Goal: Book appointment/travel/reservation

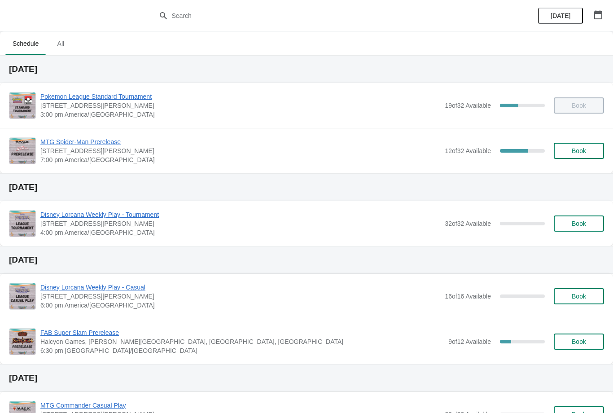
click at [94, 138] on span "MTG Spider-Man Prerelease" at bounding box center [240, 141] width 400 height 9
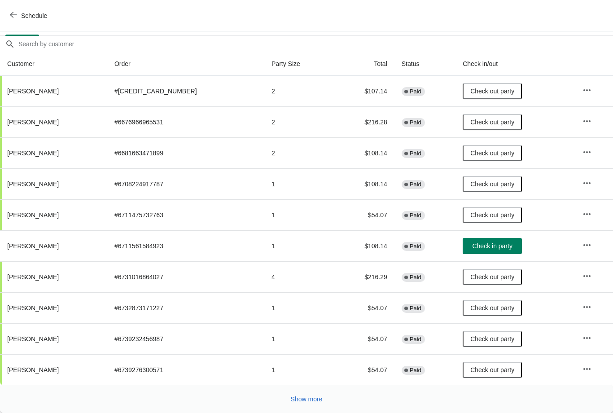
scroll to position [77, 0]
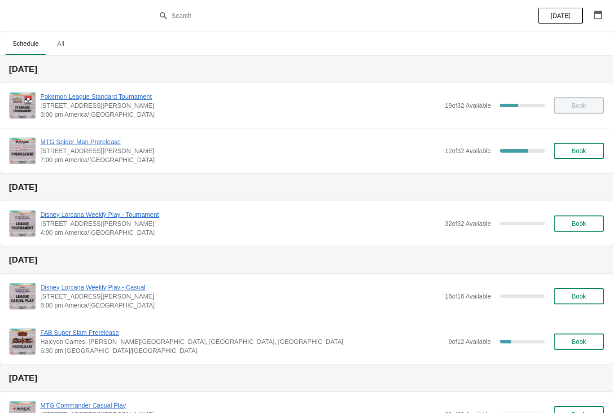
click at [599, 22] on button "button" at bounding box center [598, 15] width 16 height 16
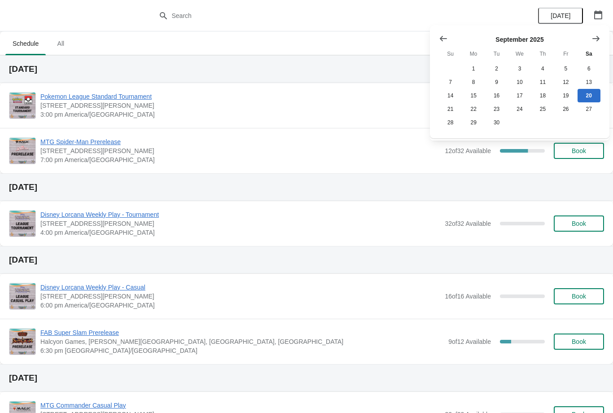
click at [594, 39] on icon "Show next month, October 2025" at bounding box center [595, 38] width 9 height 9
click at [602, 37] on button "Show next month, November 2025" at bounding box center [596, 39] width 16 height 16
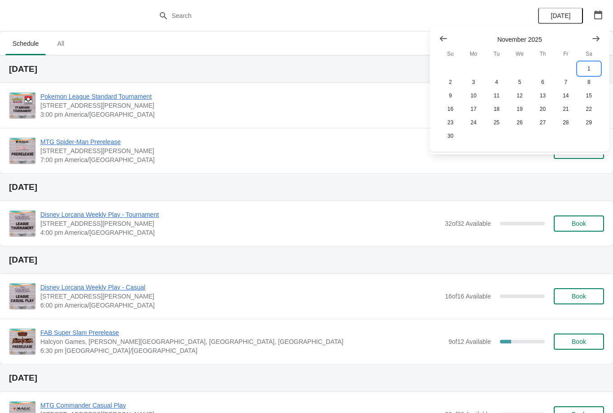
click at [585, 70] on button "1" at bounding box center [588, 68] width 23 height 13
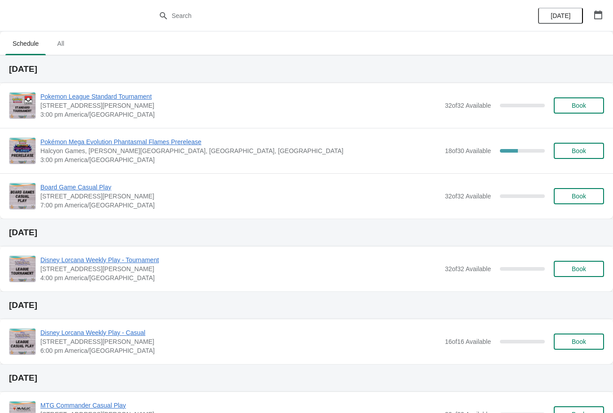
click at [183, 139] on span "Pokémon Mega Evolution Phantasmal Flames Prerelease" at bounding box center [240, 141] width 400 height 9
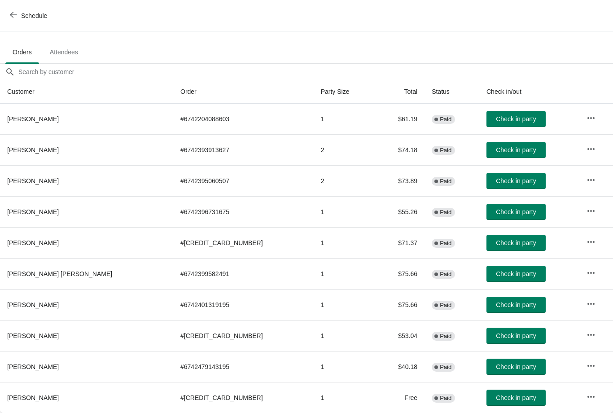
scroll to position [45, 0]
click at [589, 398] on button "button" at bounding box center [591, 397] width 16 height 16
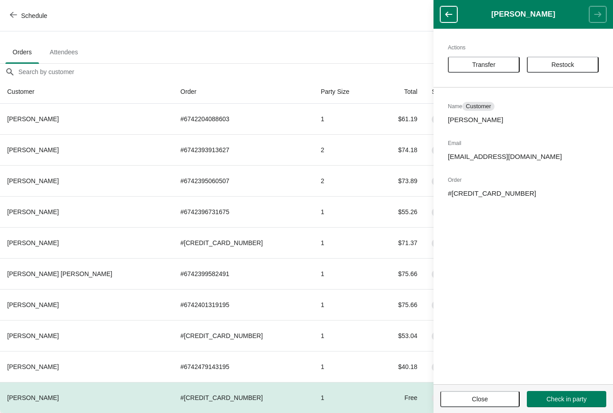
click at [489, 65] on span "Transfer" at bounding box center [483, 64] width 23 height 7
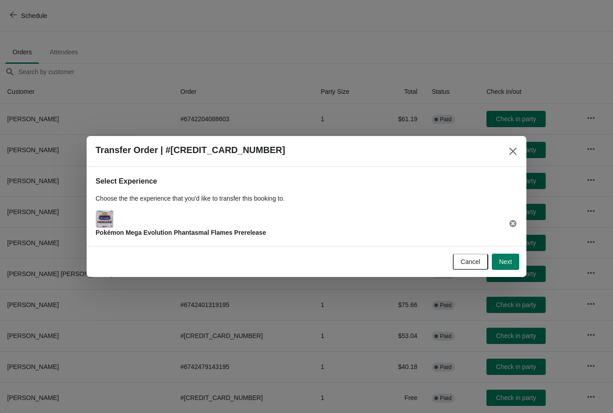
click at [503, 261] on span "Next" at bounding box center [505, 261] width 13 height 7
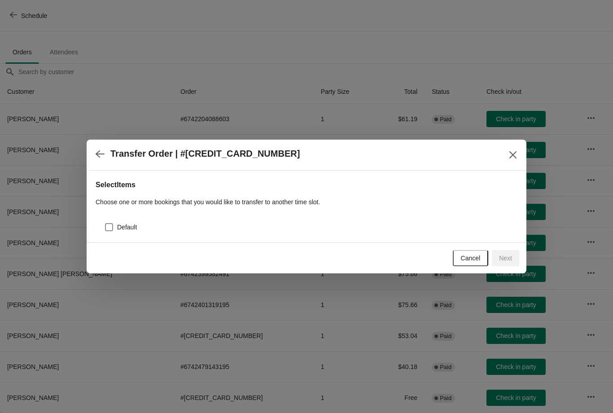
click at [104, 149] on icon "button" at bounding box center [100, 153] width 9 height 9
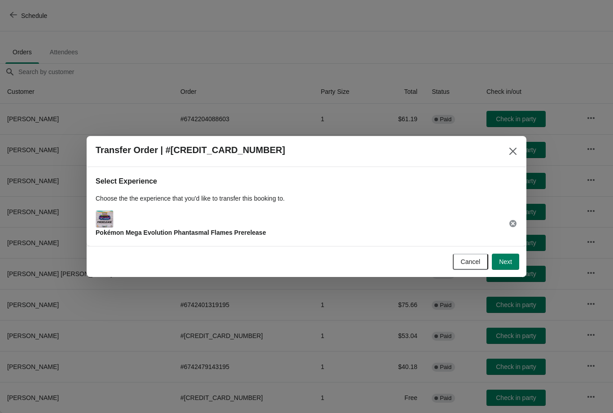
click at [328, 226] on div "Pokémon Mega Evolution Phantasmal Flames Prerelease" at bounding box center [307, 223] width 422 height 27
click at [197, 219] on div "Pokémon Mega Evolution Phantasmal Flames Prerelease" at bounding box center [181, 223] width 170 height 27
click at [505, 262] on span "Next" at bounding box center [505, 261] width 13 height 7
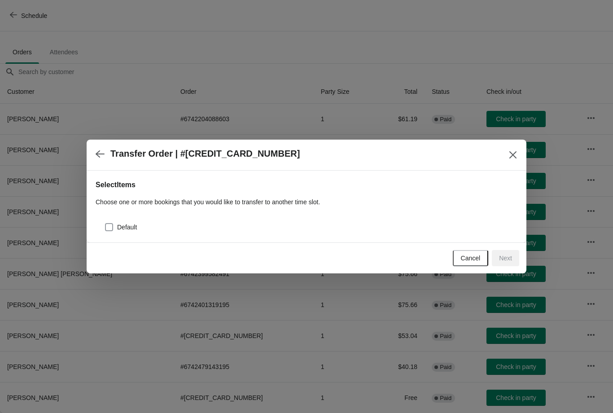
click at [115, 225] on label "Default" at bounding box center [121, 227] width 32 height 13
click at [105, 223] on input "Default" at bounding box center [105, 223] width 0 height 0
checkbox input "true"
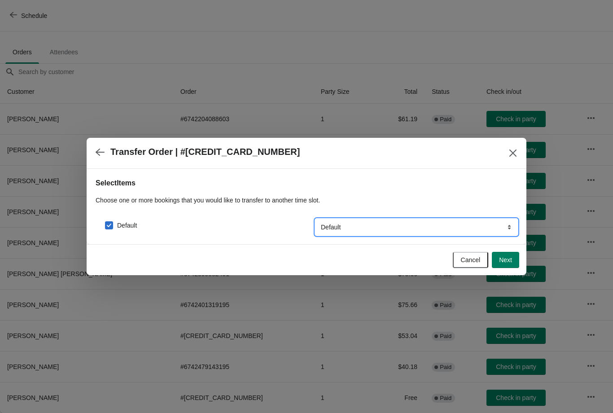
click at [483, 228] on select "Default" at bounding box center [416, 227] width 202 height 16
click at [505, 264] on button "Next" at bounding box center [505, 260] width 27 height 16
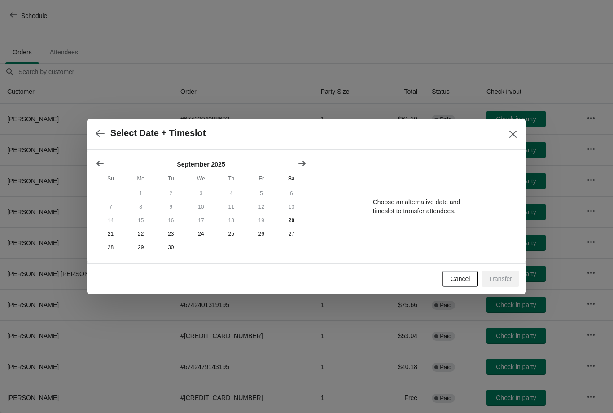
click at [300, 163] on icon "Show next month, October 2025" at bounding box center [301, 163] width 9 height 9
click at [303, 161] on icon "Show next month, November 2025" at bounding box center [301, 163] width 7 height 5
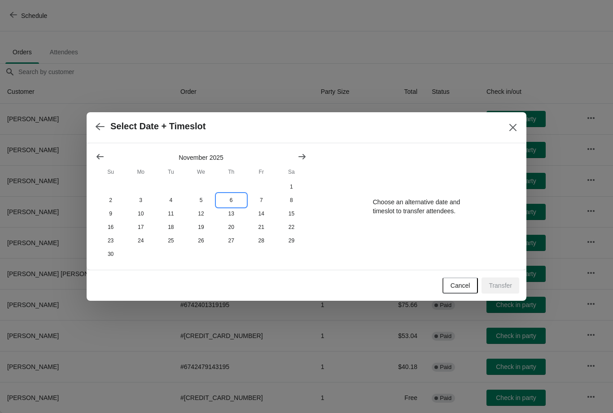
click at [232, 200] on button "6" at bounding box center [231, 199] width 30 height 13
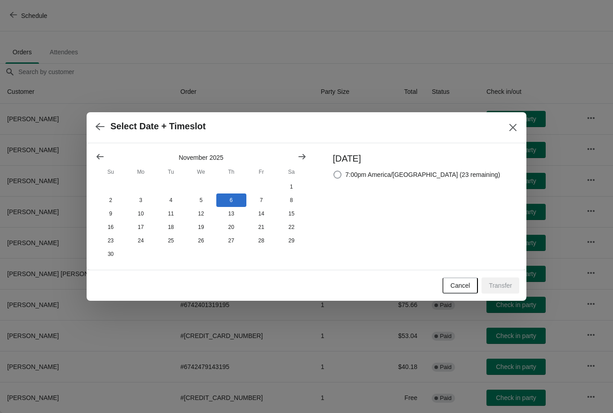
click at [362, 176] on label "7:00pm America/[GEOGRAPHIC_DATA] (23 remaining)" at bounding box center [416, 174] width 167 height 13
click at [334, 171] on input "7:00pm America/[GEOGRAPHIC_DATA] (23 remaining)" at bounding box center [333, 170] width 0 height 0
radio input "true"
click at [499, 287] on span "Transfer" at bounding box center [500, 285] width 23 height 7
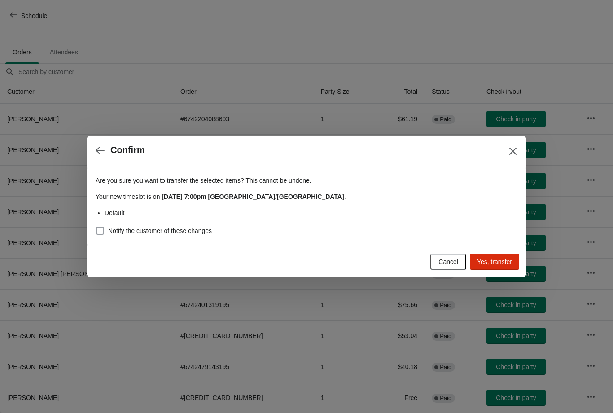
click at [110, 230] on span "Notify the customer of these changes" at bounding box center [160, 230] width 104 height 9
click at [96, 227] on input "Notify the customer of these changes" at bounding box center [96, 227] width 0 height 0
checkbox input "true"
click at [492, 260] on span "Yes, transfer" at bounding box center [494, 261] width 35 height 7
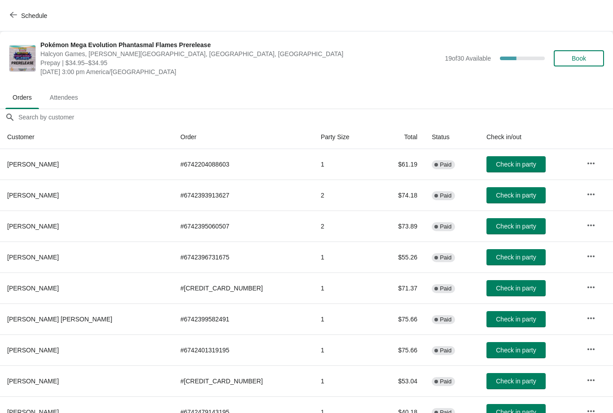
scroll to position [14, 0]
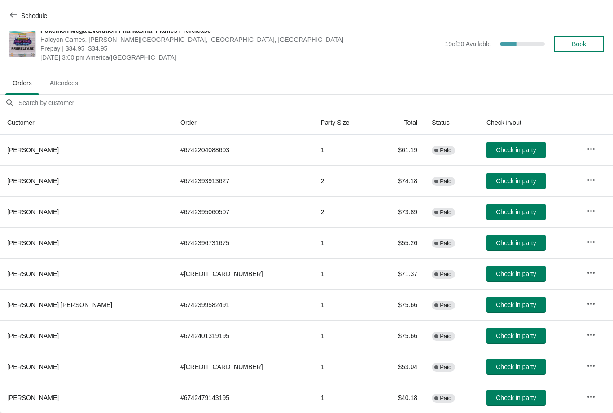
click at [15, 9] on button "Schedule" at bounding box center [29, 16] width 50 height 16
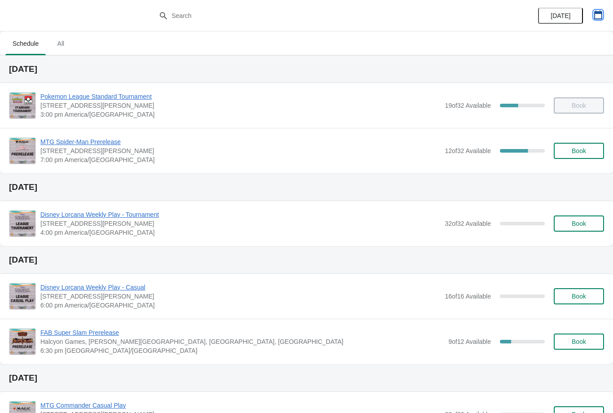
click at [601, 15] on icon "button" at bounding box center [598, 14] width 8 height 9
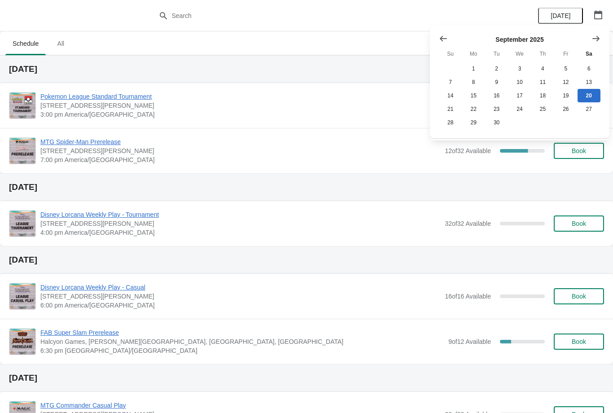
click at [598, 39] on icon "Show next month, October 2025" at bounding box center [595, 38] width 9 height 9
click at [600, 39] on icon "Show next month, November 2025" at bounding box center [595, 38] width 9 height 9
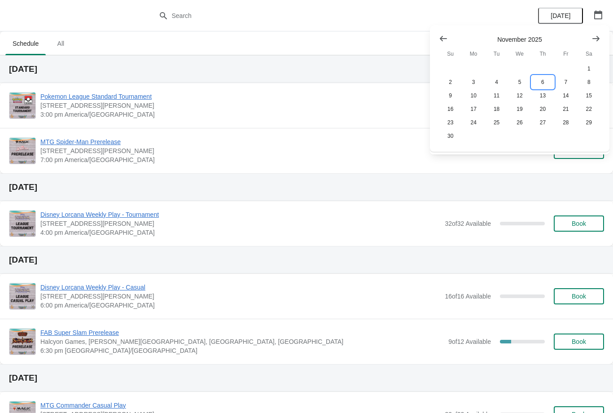
click at [540, 80] on button "6" at bounding box center [542, 81] width 23 height 13
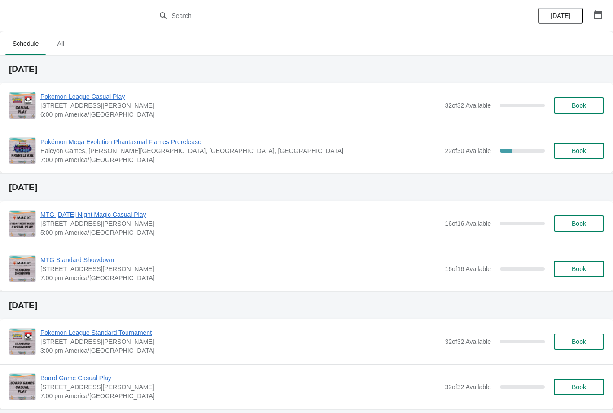
click at [102, 142] on span "Pokémon Mega Evolution Phantasmal Flames Prerelease" at bounding box center [240, 141] width 400 height 9
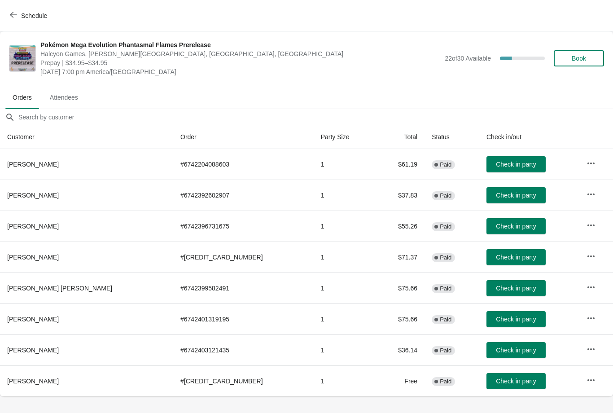
click at [10, 17] on icon "button" at bounding box center [13, 14] width 7 height 7
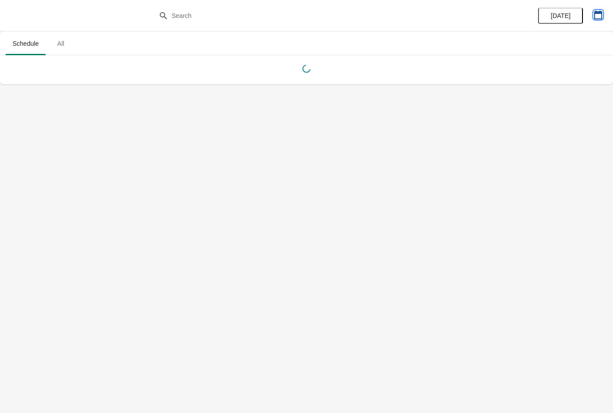
click at [599, 16] on icon "button" at bounding box center [598, 14] width 9 height 9
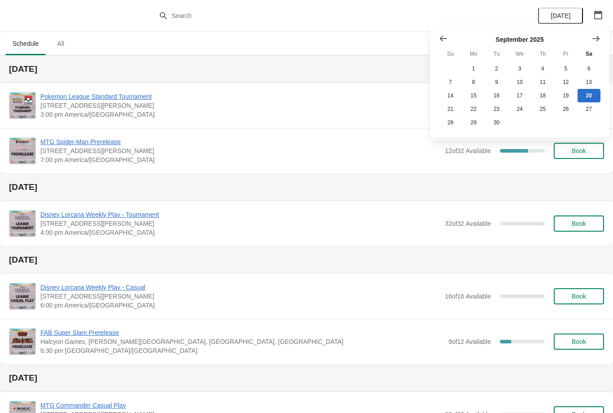
click at [598, 40] on icon "Show next month, October 2025" at bounding box center [595, 38] width 9 height 9
click at [594, 38] on icon "Show next month, November 2025" at bounding box center [595, 37] width 7 height 5
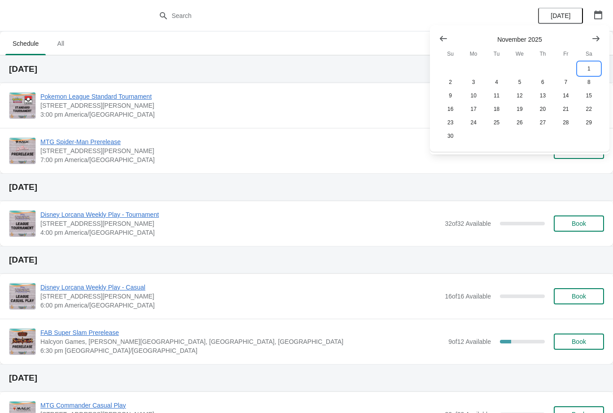
click at [592, 66] on button "1" at bounding box center [588, 68] width 23 height 13
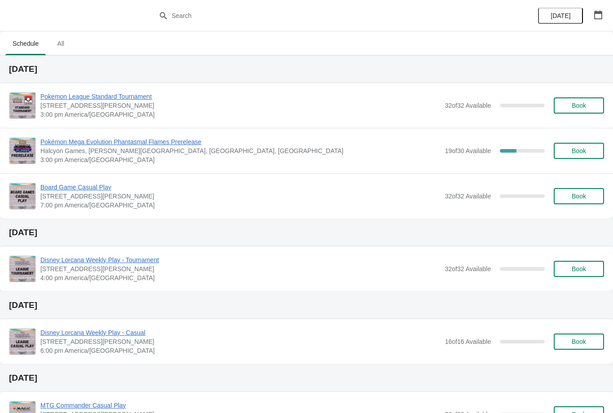
click at [151, 137] on span "Pokémon Mega Evolution Phantasmal Flames Prerelease" at bounding box center [240, 141] width 400 height 9
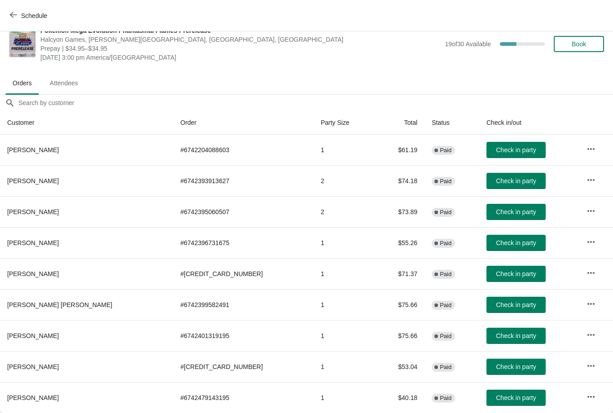
scroll to position [14, 0]
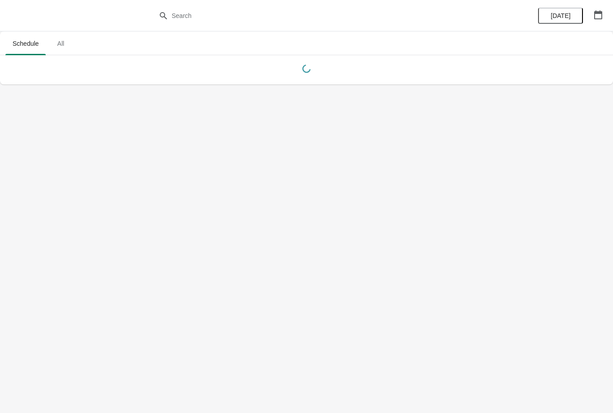
click at [597, 17] on icon "button" at bounding box center [598, 14] width 9 height 9
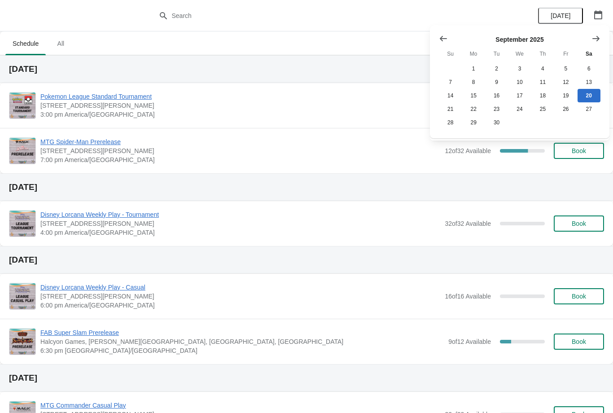
click at [598, 40] on icon "Show next month, October 2025" at bounding box center [595, 38] width 9 height 9
click at [591, 41] on icon "Show next month, November 2025" at bounding box center [595, 38] width 9 height 9
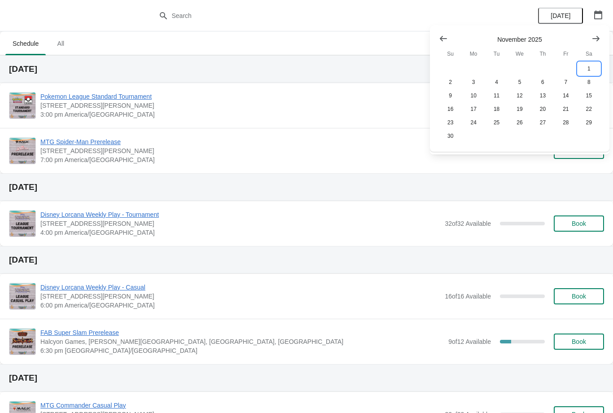
click at [579, 62] on button "1" at bounding box center [588, 68] width 23 height 13
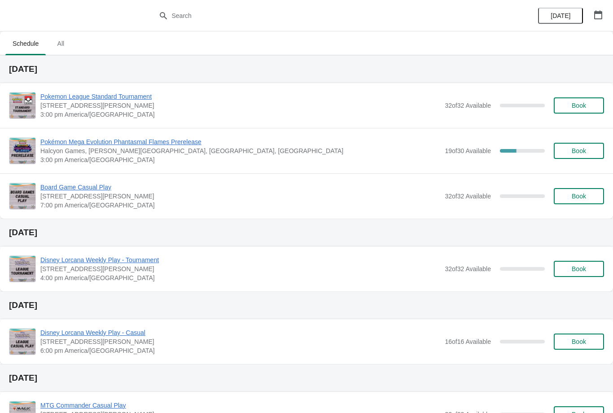
click at [115, 140] on span "Pokémon Mega Evolution Phantasmal Flames Prerelease" at bounding box center [240, 141] width 400 height 9
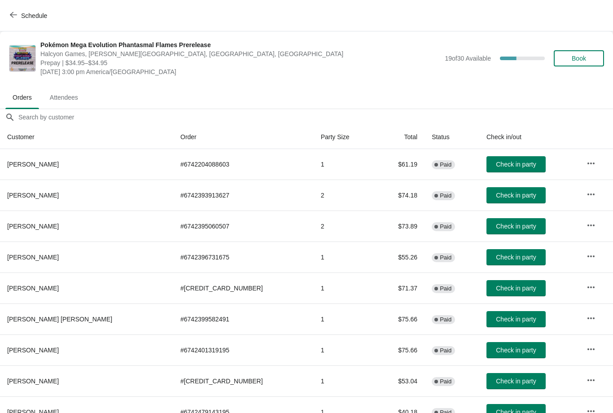
scroll to position [16, 0]
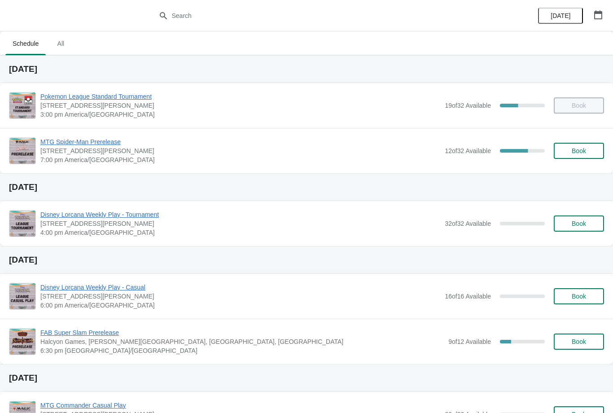
click at [605, 17] on button "button" at bounding box center [598, 15] width 16 height 16
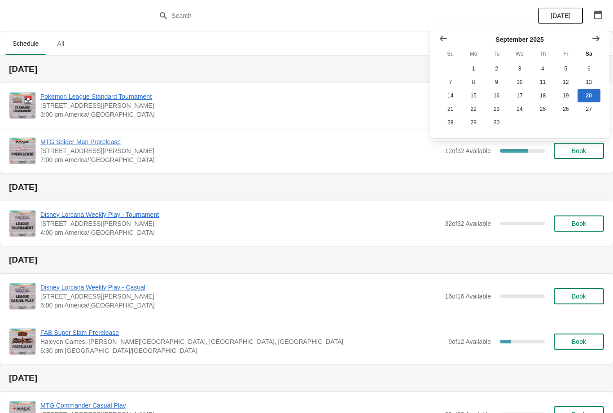
click at [603, 39] on button "Show next month, October 2025" at bounding box center [596, 39] width 16 height 16
click at [593, 33] on button "Show next month, November 2025" at bounding box center [596, 39] width 16 height 16
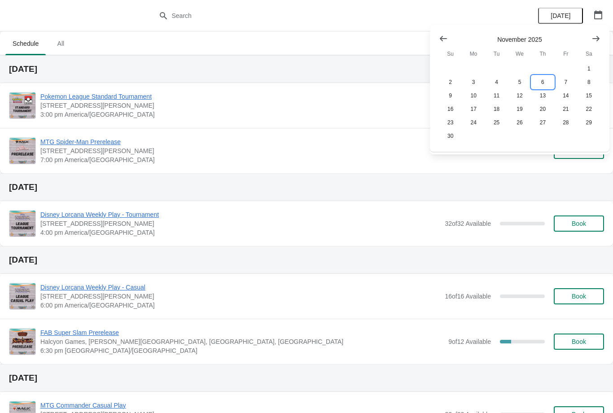
click at [545, 79] on button "6" at bounding box center [542, 81] width 23 height 13
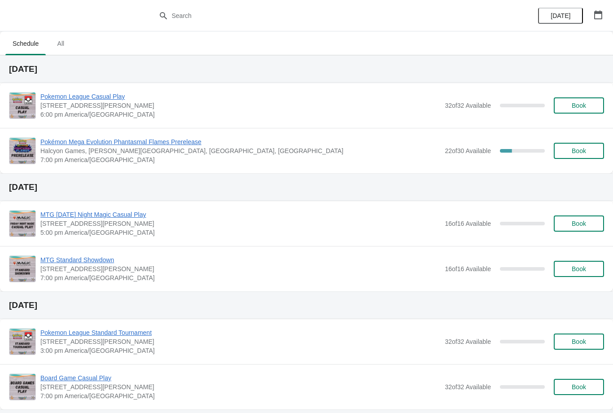
click at [179, 140] on span "Pokémon Mega Evolution Phantasmal Flames Prerelease" at bounding box center [240, 141] width 400 height 9
